Goal: Find specific page/section: Find specific page/section

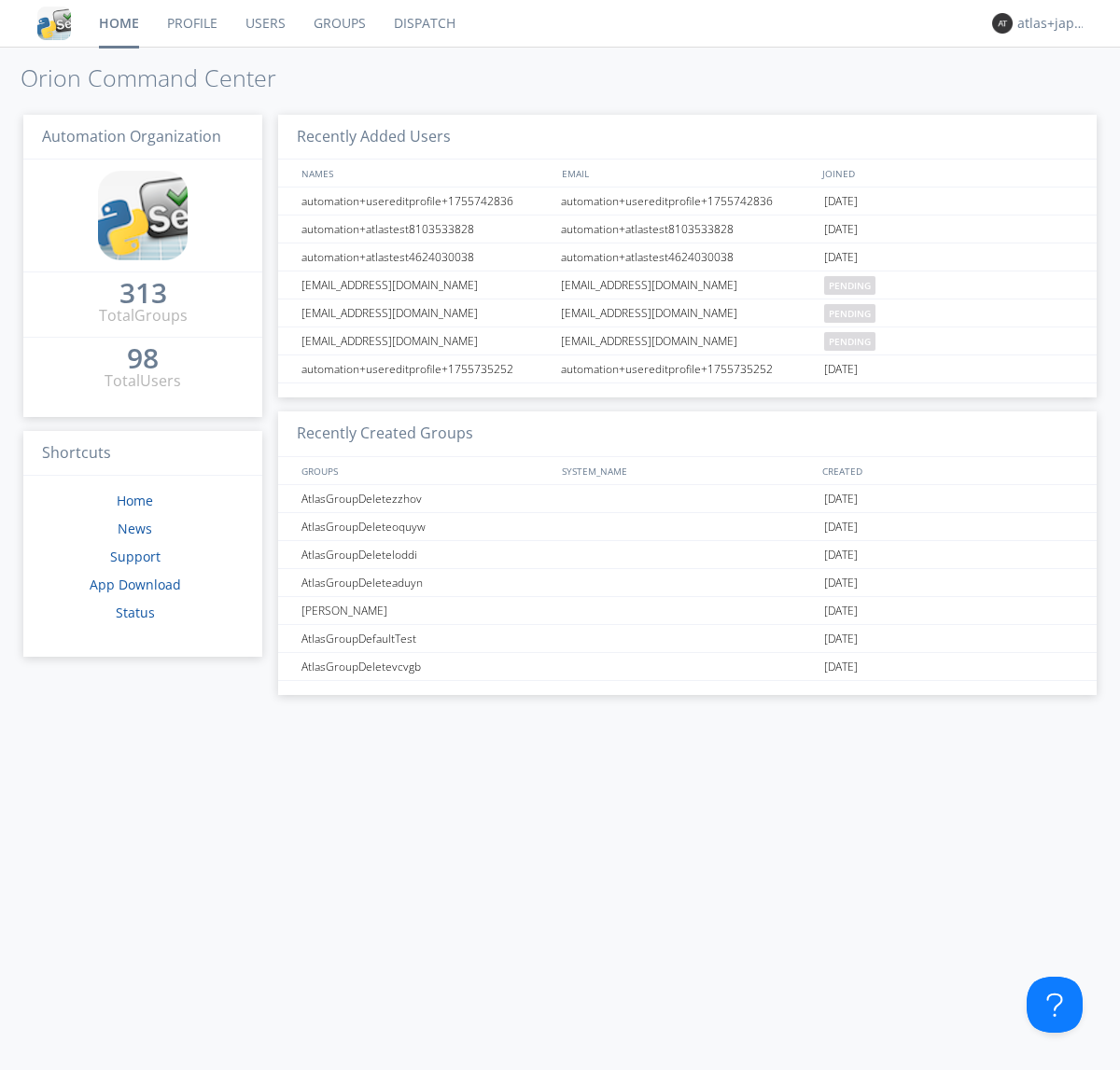
click at [423, 23] on link "Dispatch" at bounding box center [425, 23] width 90 height 47
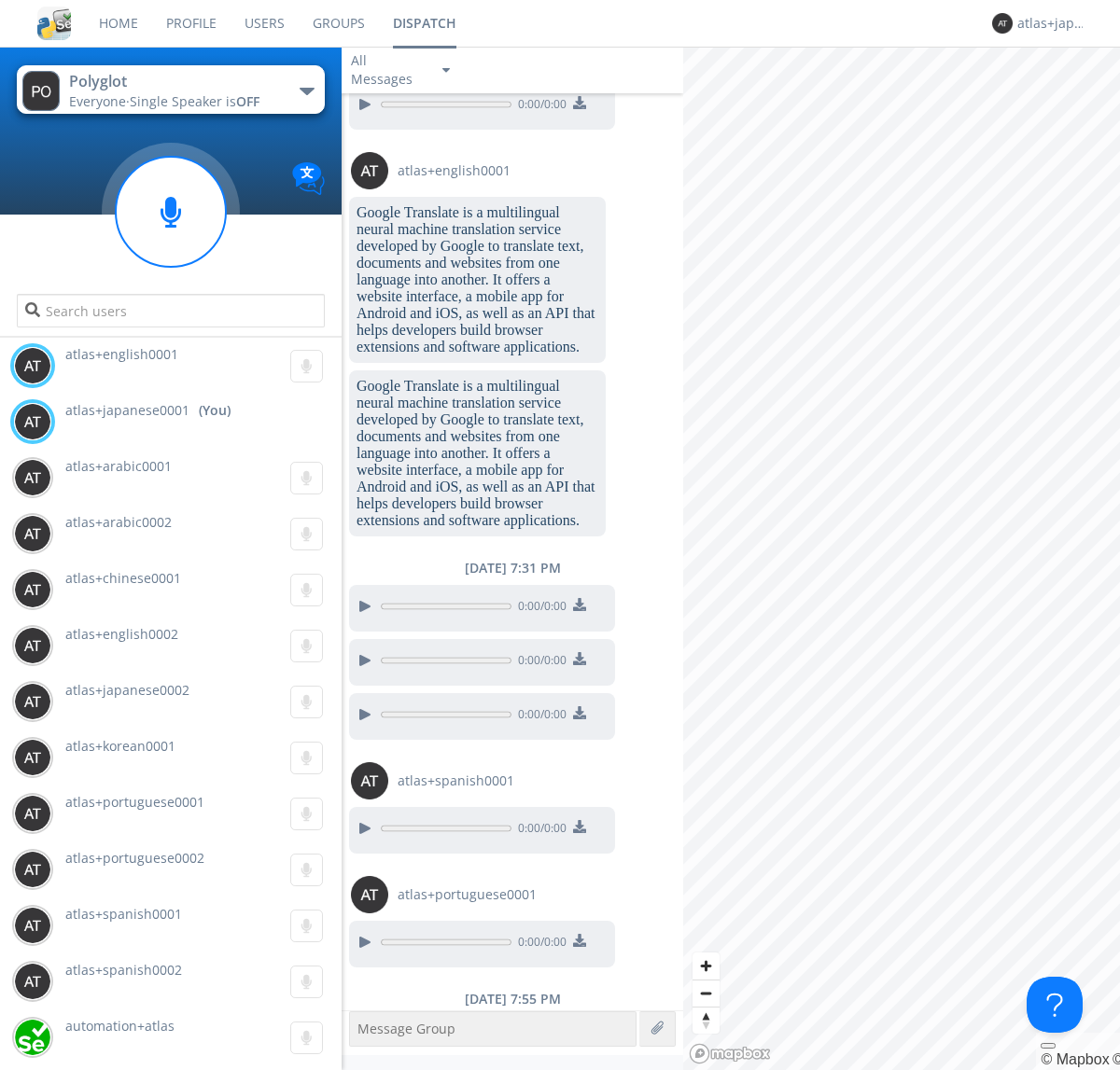
scroll to position [2243, 0]
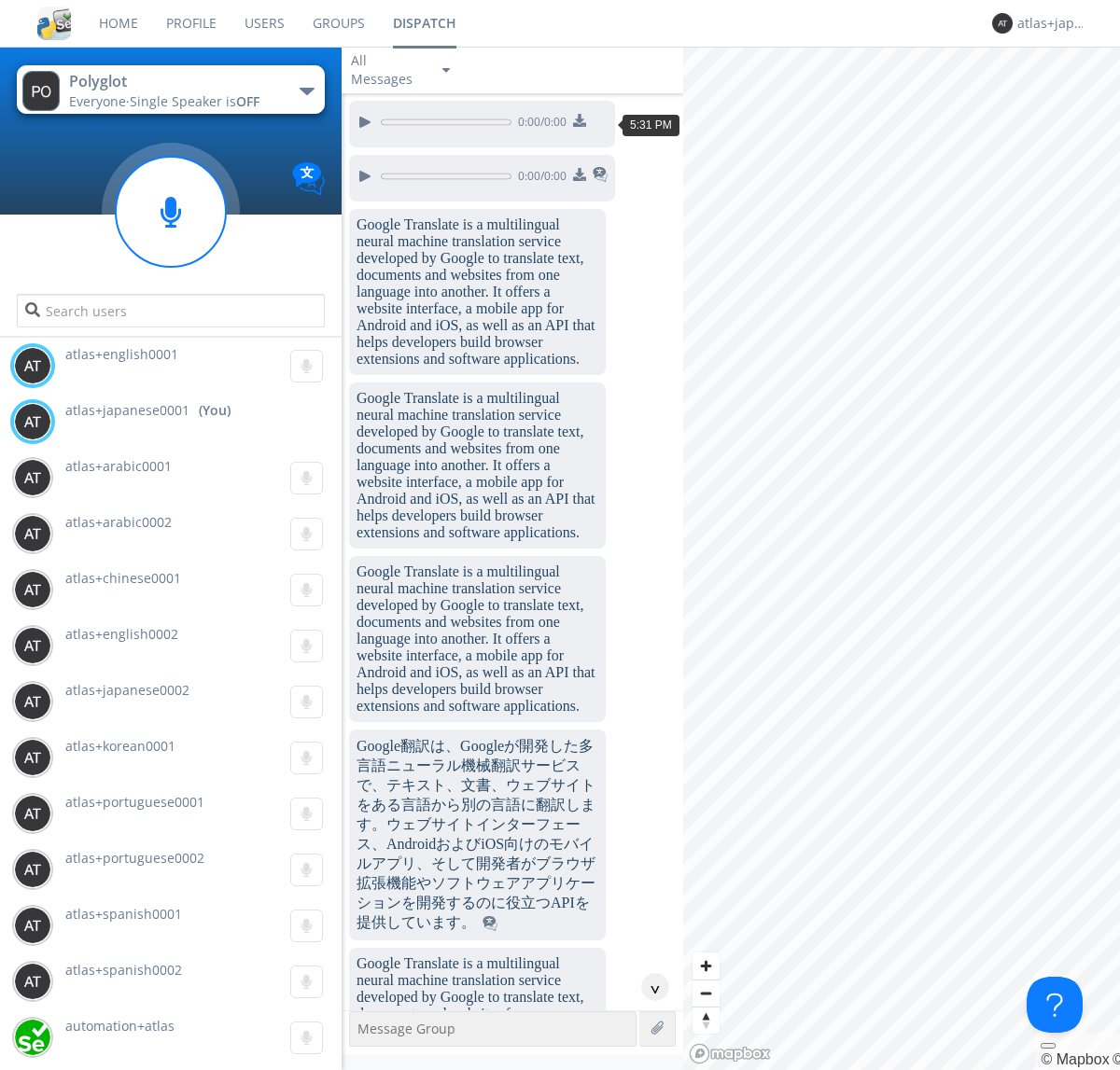
scroll to position [2807, 0]
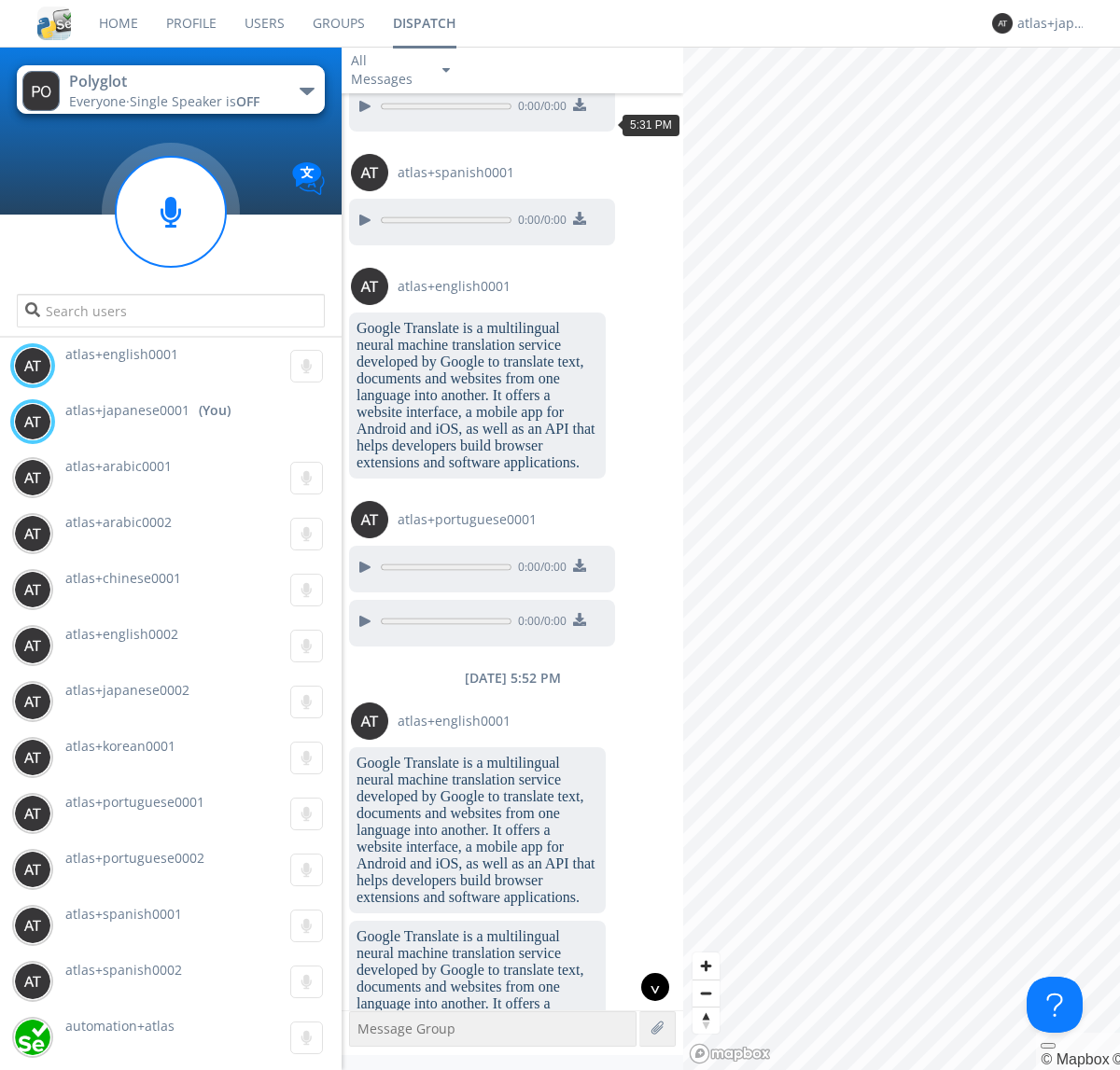
click at [648, 987] on div "^" at bounding box center [655, 987] width 28 height 28
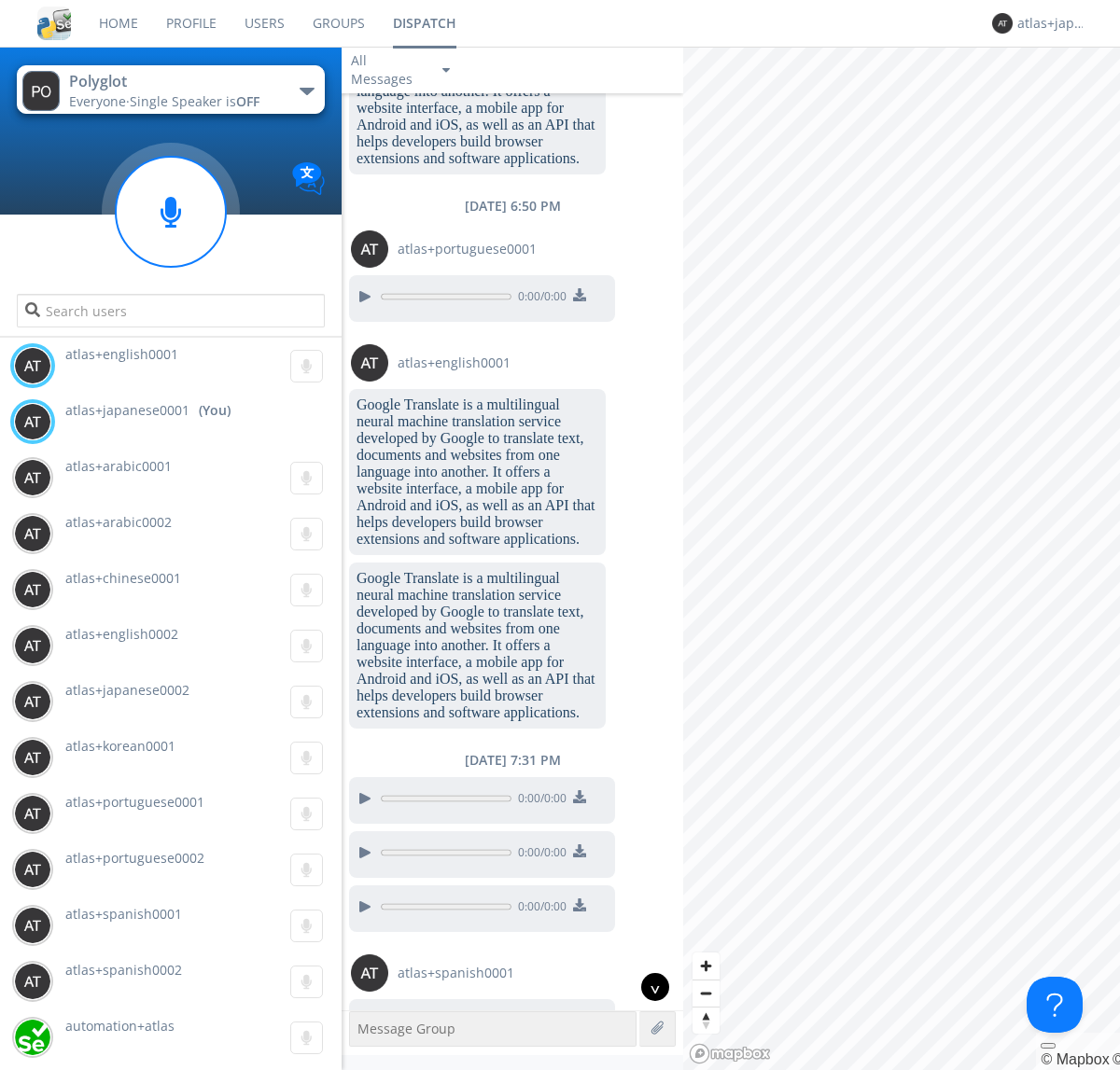
scroll to position [4908, 0]
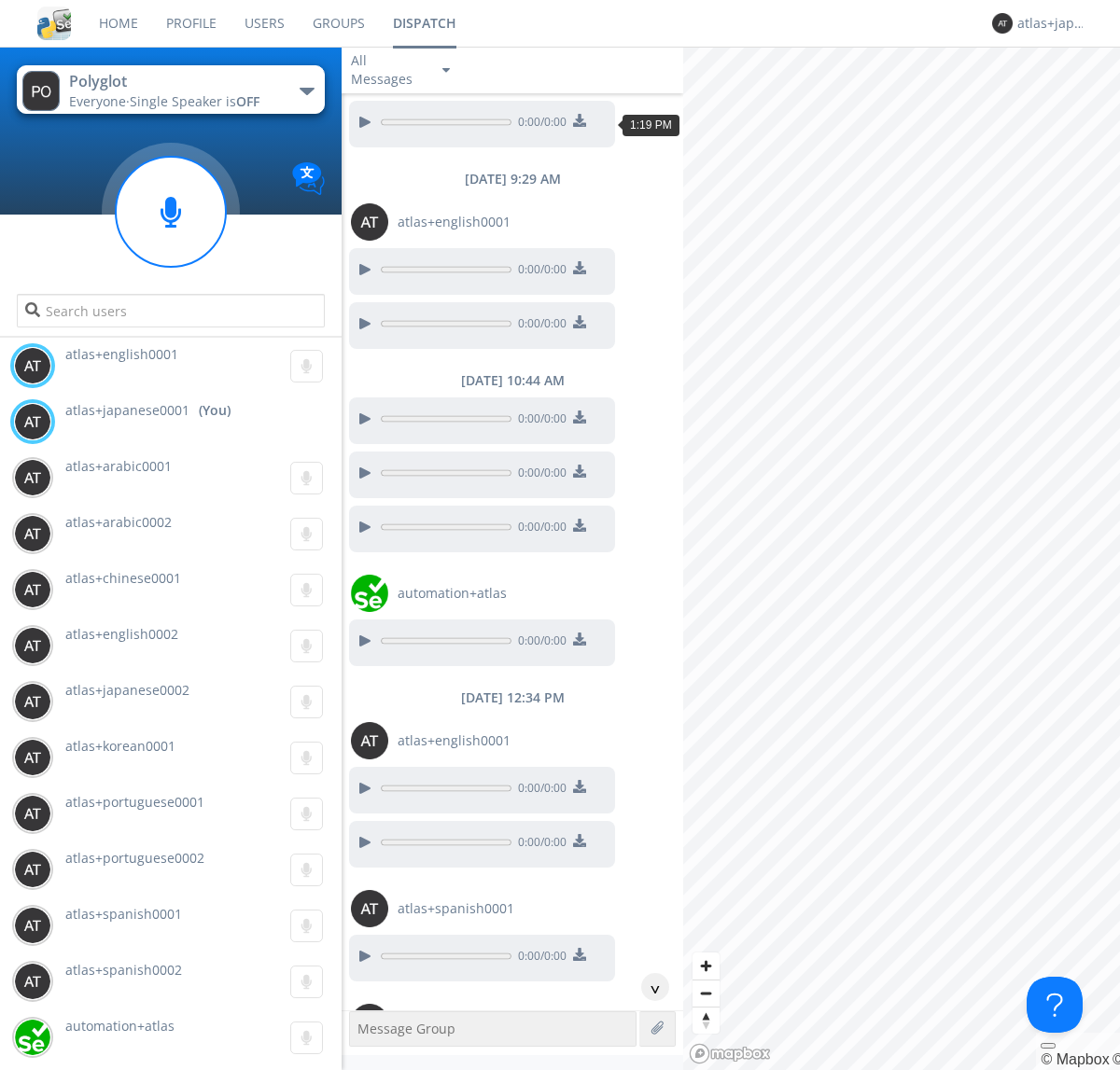
scroll to position [1937, 0]
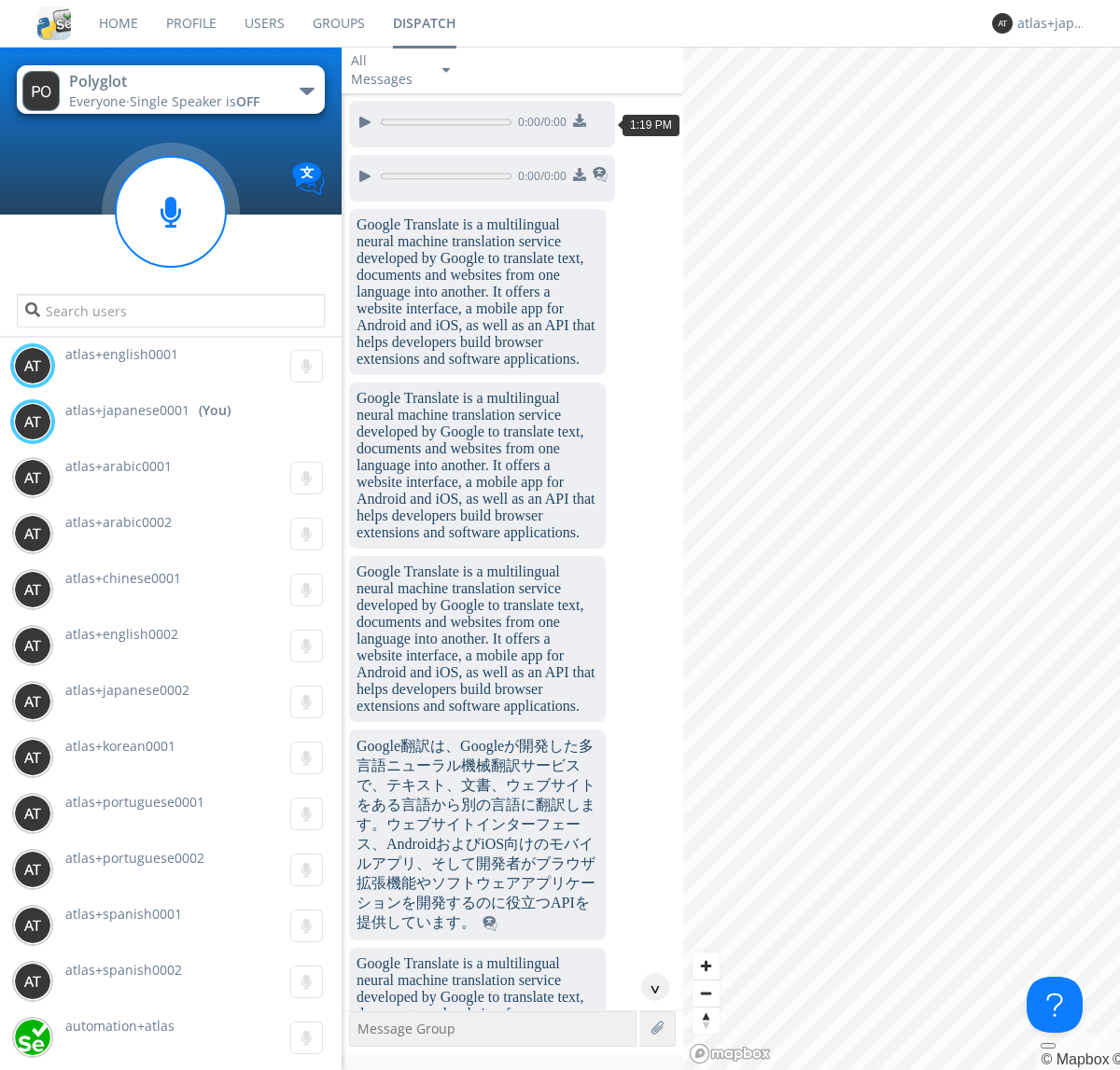
click at [648, 987] on div "^" at bounding box center [655, 987] width 28 height 28
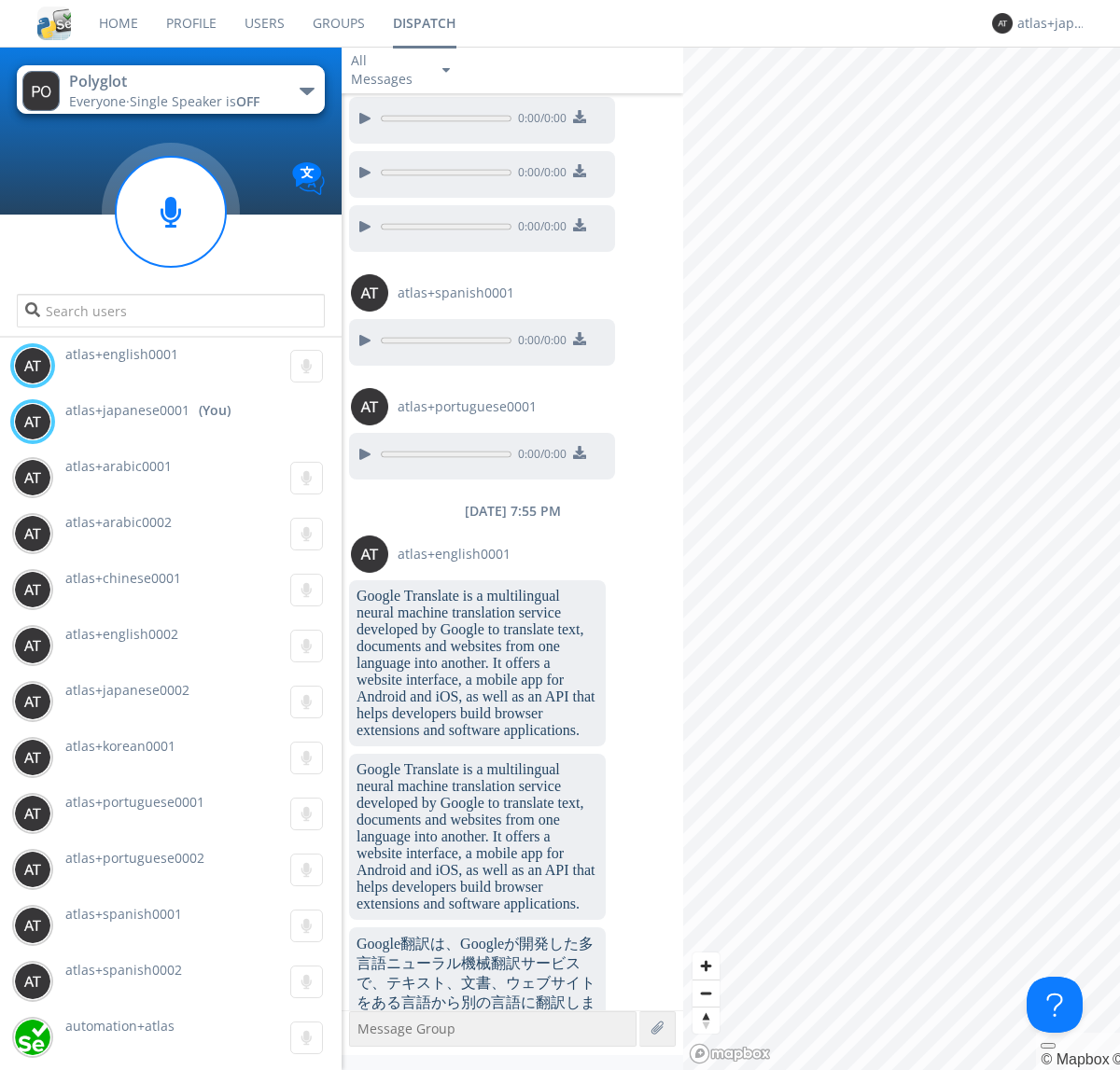
scroll to position [7105, 0]
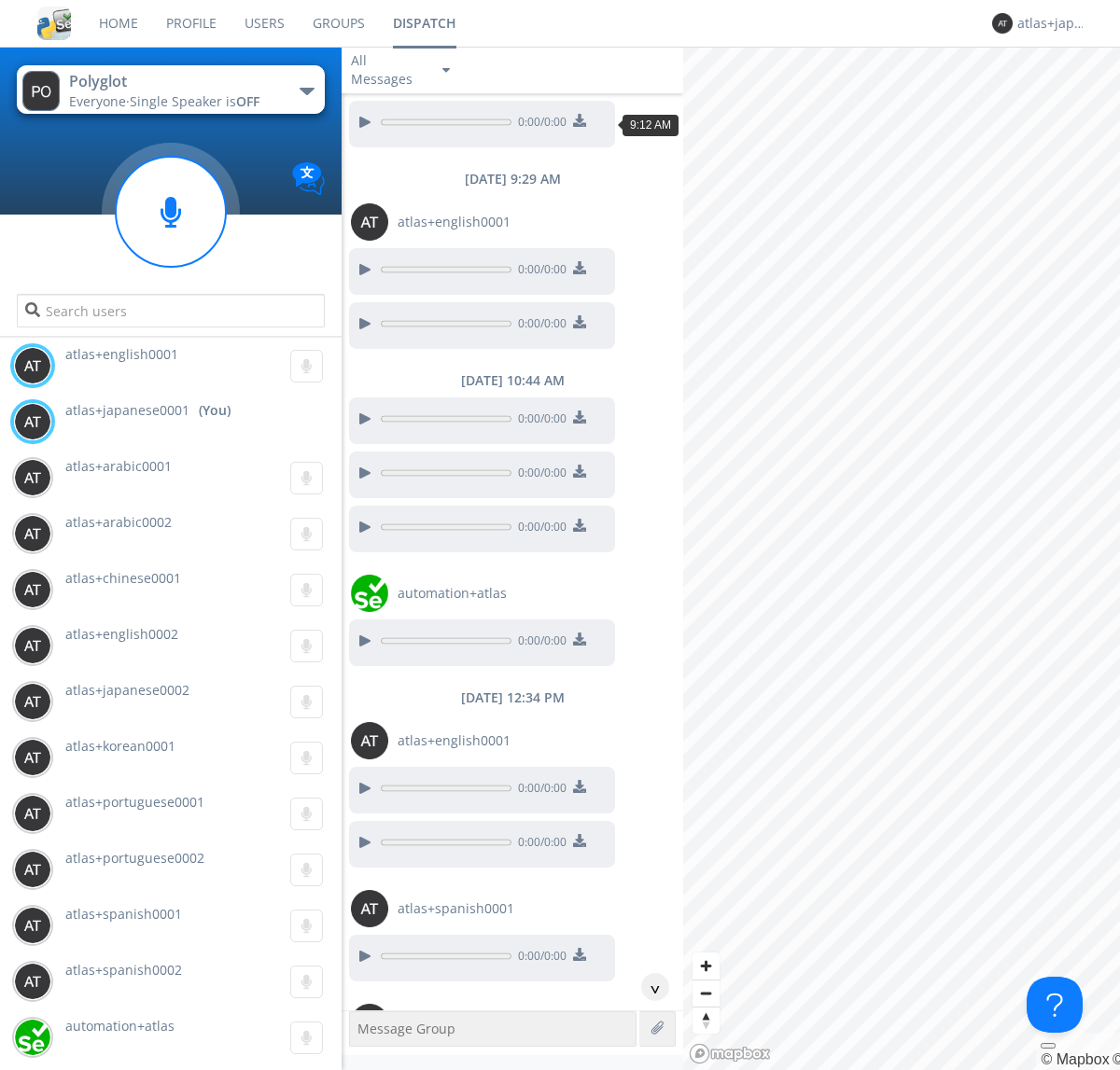
scroll to position [142, 0]
click at [648, 987] on div "^" at bounding box center [655, 987] width 28 height 28
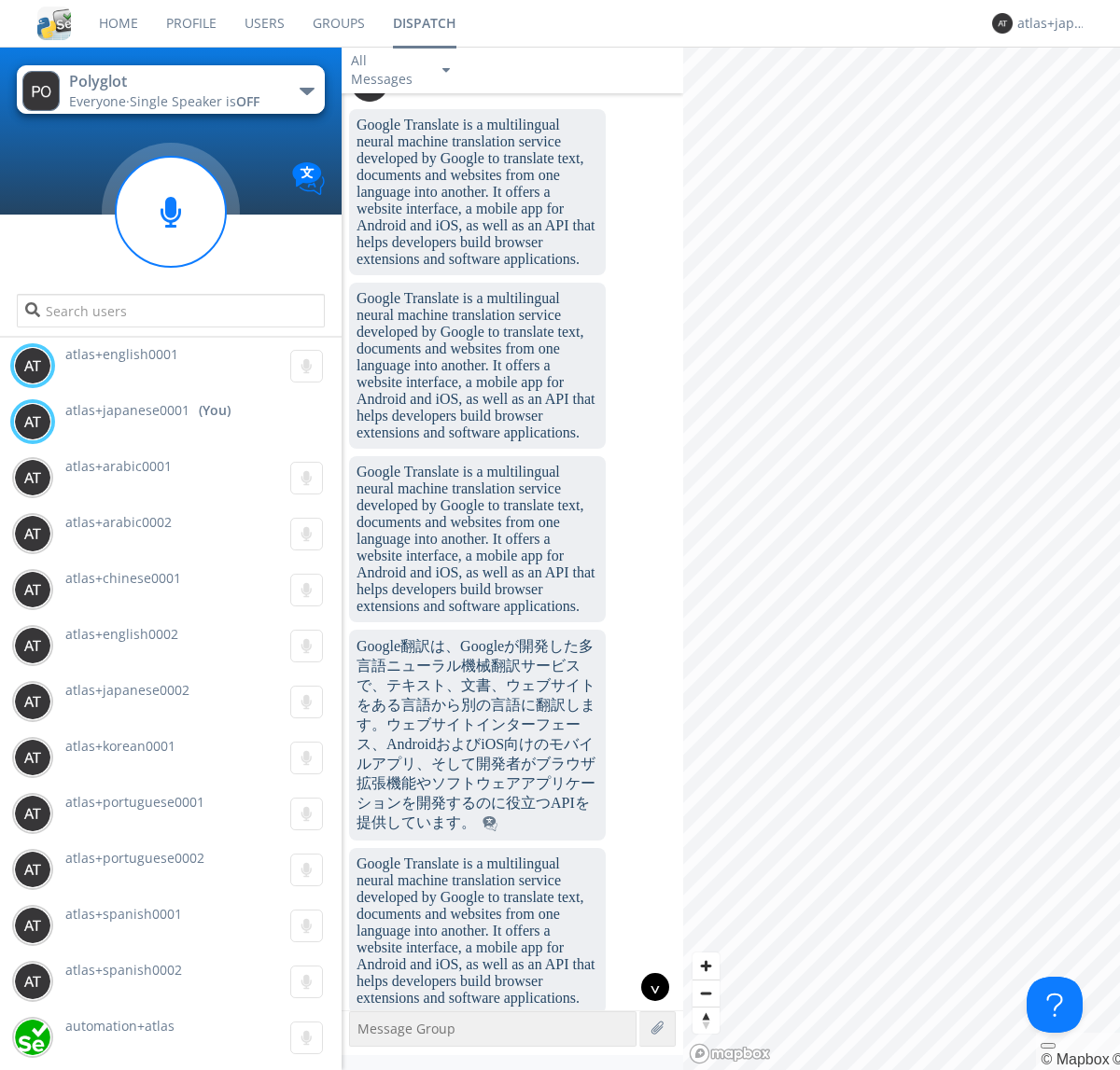
scroll to position [6400, 0]
